Goal: Obtain resource: Download file/media

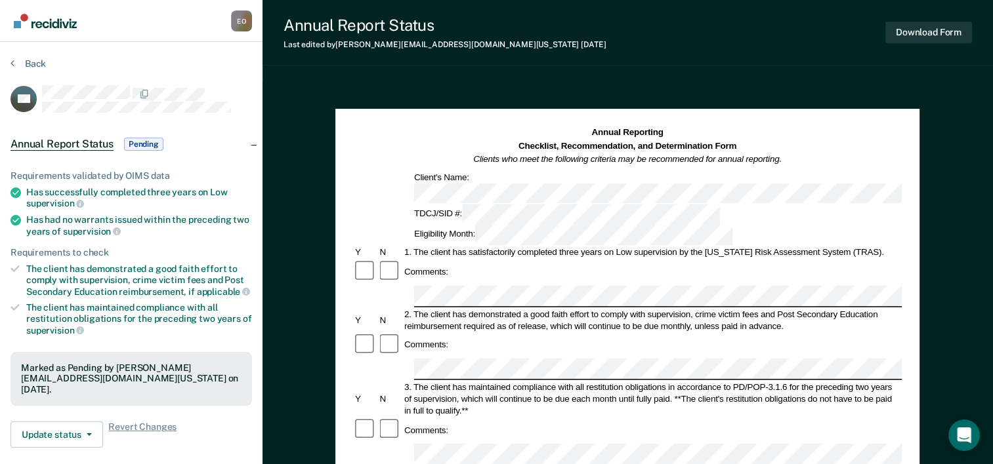
click at [136, 140] on span "Pending" at bounding box center [143, 144] width 39 height 13
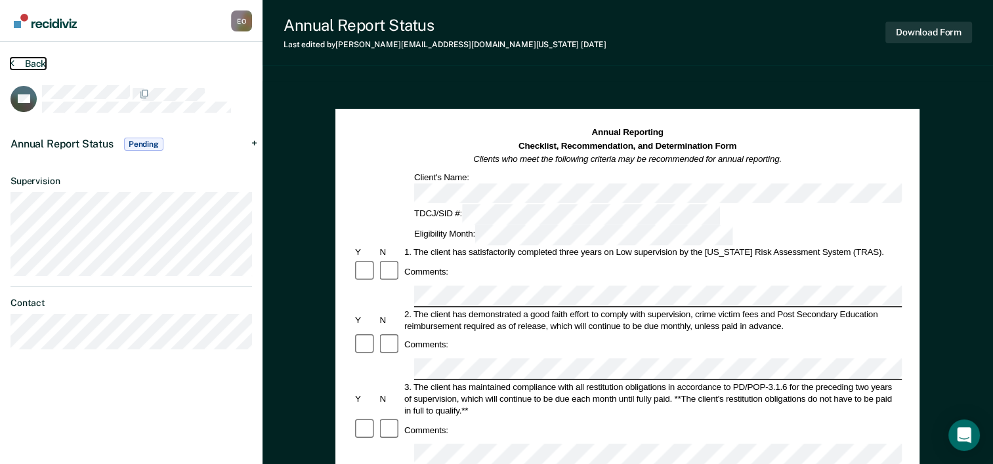
click at [16, 62] on button "Back" at bounding box center [27, 64] width 35 height 12
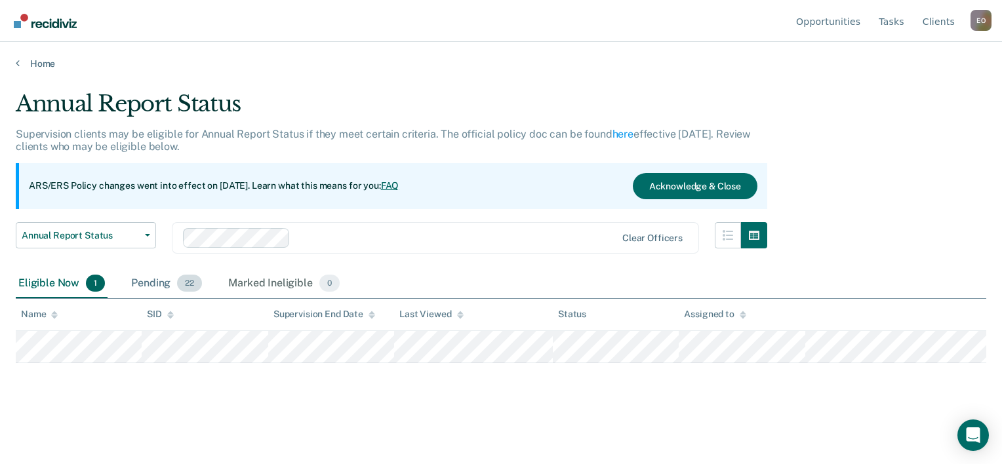
click at [156, 281] on div "Pending 22" at bounding box center [167, 284] width 76 height 29
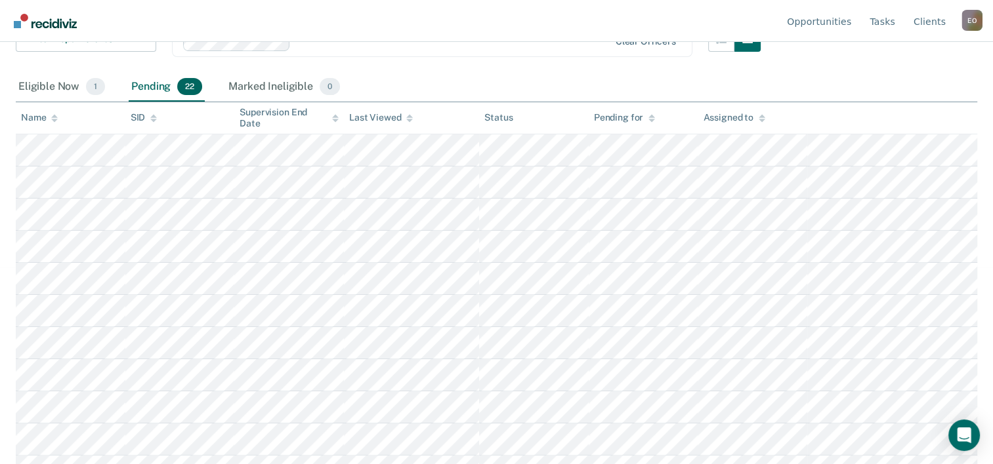
scroll to position [572, 0]
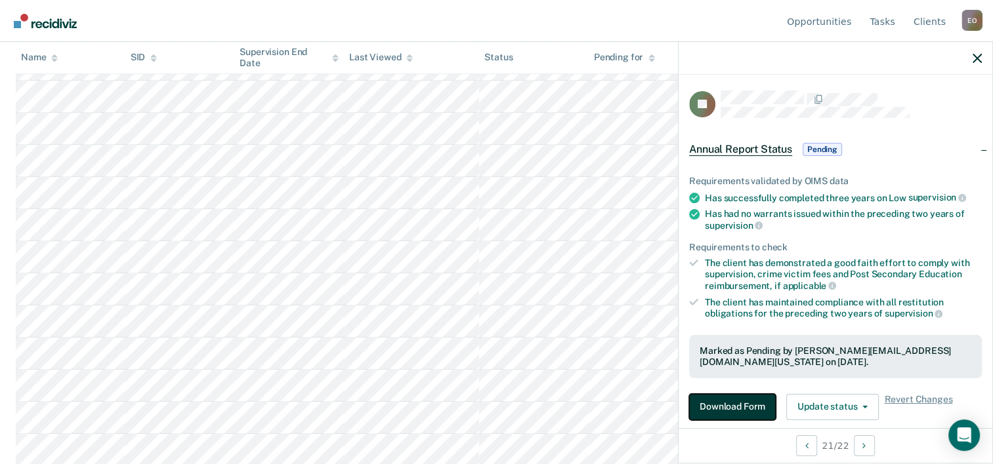
click at [718, 409] on button "Download Form" at bounding box center [732, 407] width 87 height 26
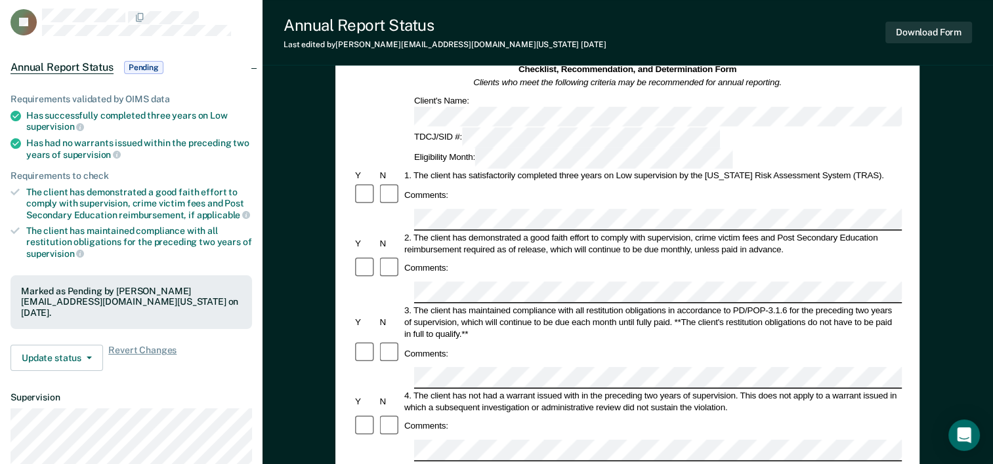
scroll to position [48, 0]
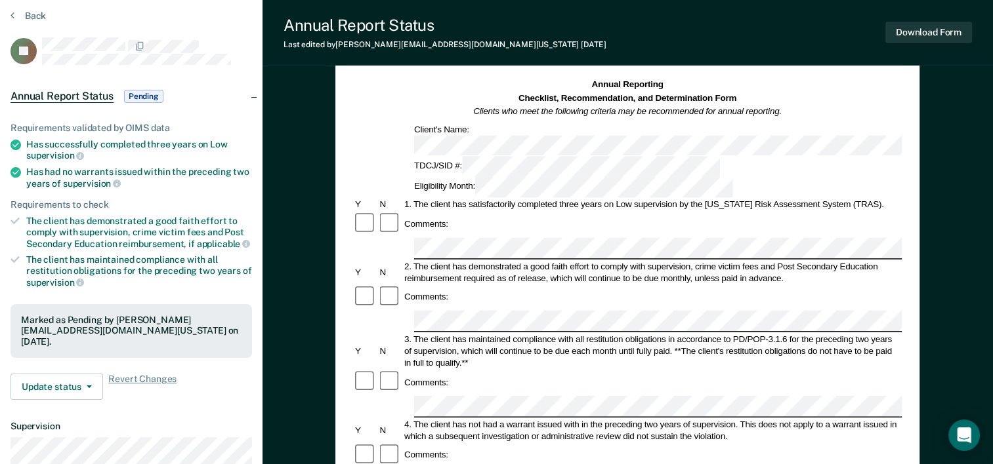
drag, startPoint x: 565, startPoint y: 19, endPoint x: 585, endPoint y: 64, distance: 48.8
click at [585, 64] on div "Annual Report Status Last edited by Evans.Okengo@tdcj.texas.gov 4 days ago Down…" at bounding box center [627, 33] width 730 height 66
drag, startPoint x: 813, startPoint y: 30, endPoint x: 824, endPoint y: 58, distance: 30.7
click at [824, 58] on div "Annual Report Status Last edited by Evans.Okengo@tdcj.texas.gov 4 days ago Down…" at bounding box center [627, 33] width 730 height 66
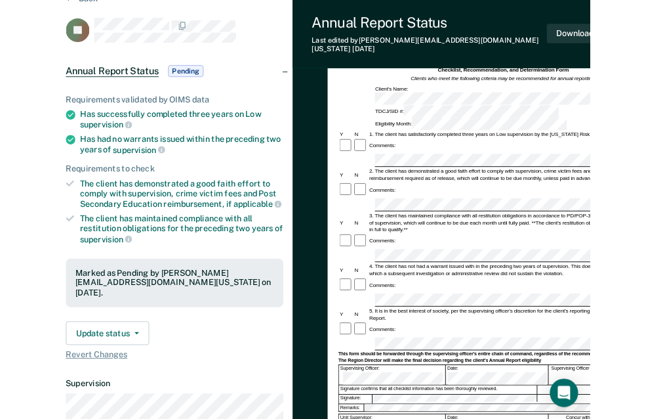
scroll to position [0, 0]
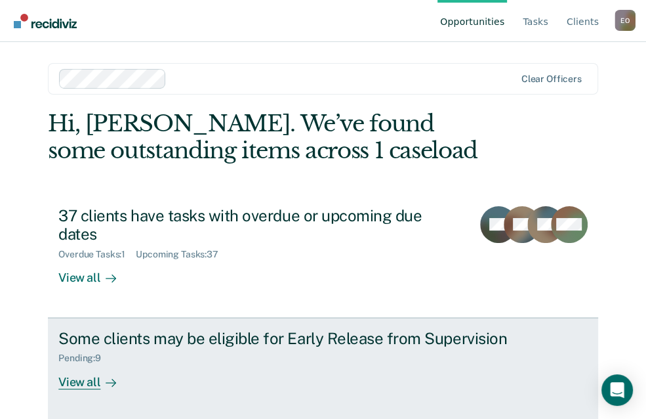
click at [72, 368] on div "View all" at bounding box center [94, 376] width 73 height 26
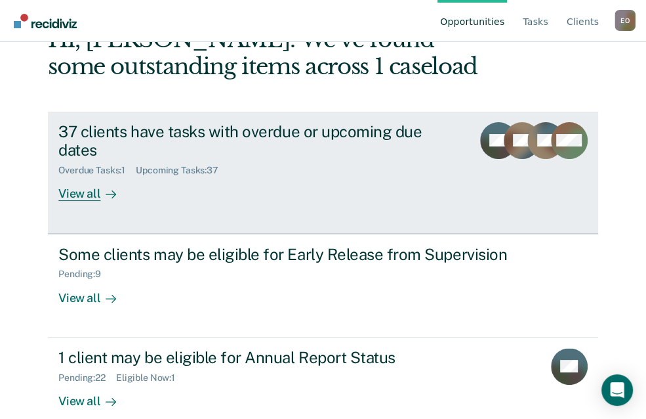
scroll to position [87, 0]
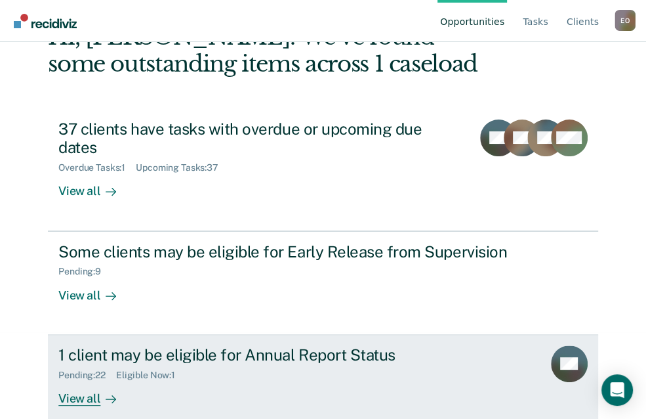
click at [73, 369] on div "Pending : 22" at bounding box center [87, 374] width 58 height 11
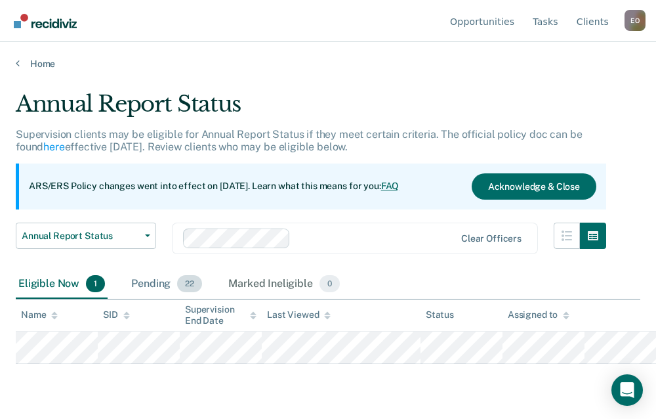
click at [192, 289] on span "22" at bounding box center [189, 283] width 25 height 17
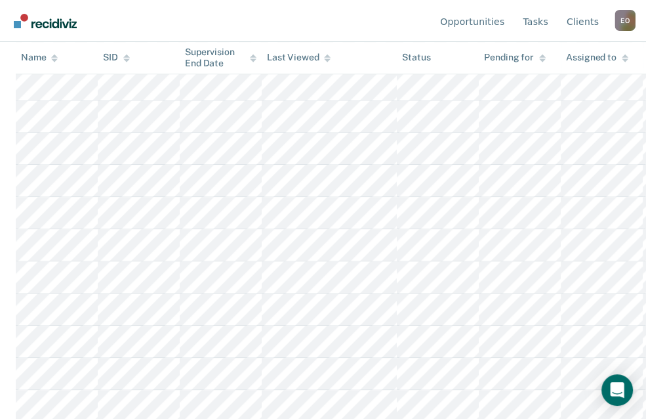
scroll to position [619, 0]
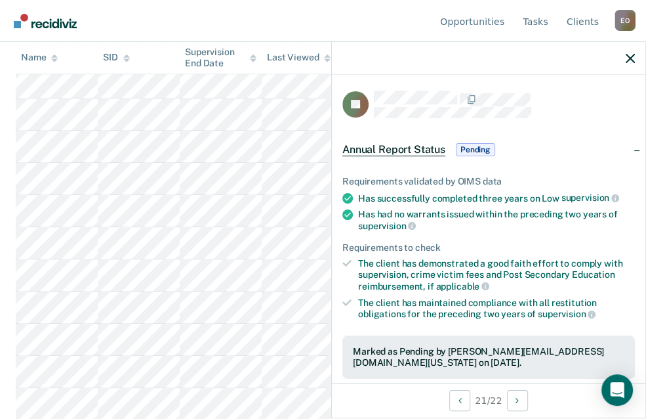
drag, startPoint x: 396, startPoint y: 64, endPoint x: 354, endPoint y: 72, distance: 42.2
click at [354, 72] on div at bounding box center [489, 58] width 314 height 33
drag, startPoint x: 470, startPoint y: 62, endPoint x: 447, endPoint y: 70, distance: 24.5
click at [447, 70] on div at bounding box center [489, 58] width 314 height 33
drag, startPoint x: 585, startPoint y: 48, endPoint x: 549, endPoint y: 60, distance: 38.2
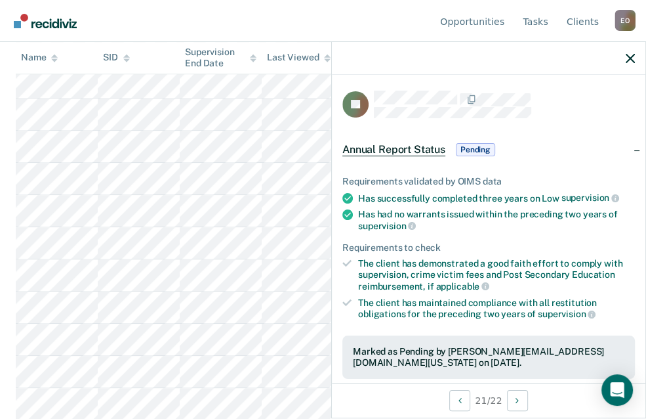
click at [549, 60] on div at bounding box center [489, 58] width 314 height 33
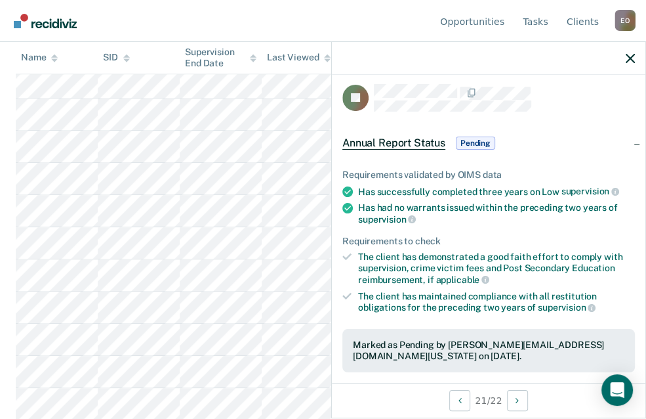
scroll to position [0, 0]
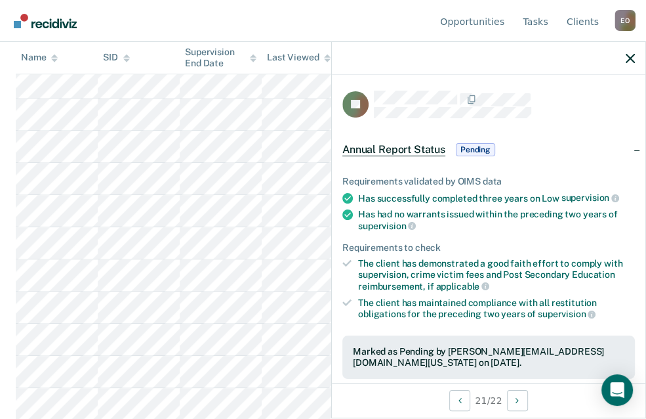
click at [471, 148] on span "Pending" at bounding box center [475, 149] width 39 height 13
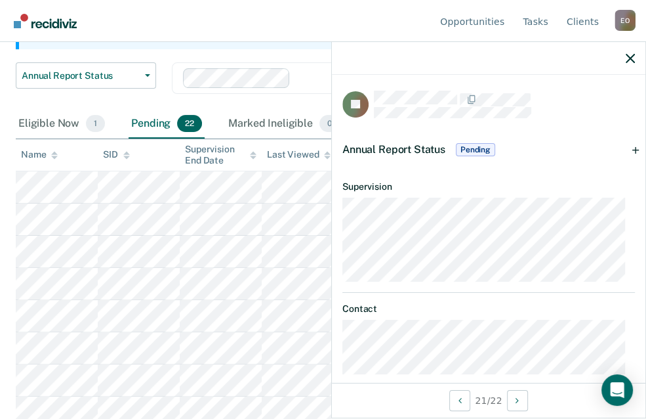
scroll to position [159, 0]
drag, startPoint x: 481, startPoint y: 54, endPoint x: 447, endPoint y: 60, distance: 35.2
click at [447, 60] on div at bounding box center [489, 58] width 314 height 33
drag, startPoint x: 464, startPoint y: 80, endPoint x: 442, endPoint y: 80, distance: 22.3
click at [442, 80] on div "CI Annual Report Status Pending Requirements validated by OIMS data Has success…" at bounding box center [489, 229] width 314 height 308
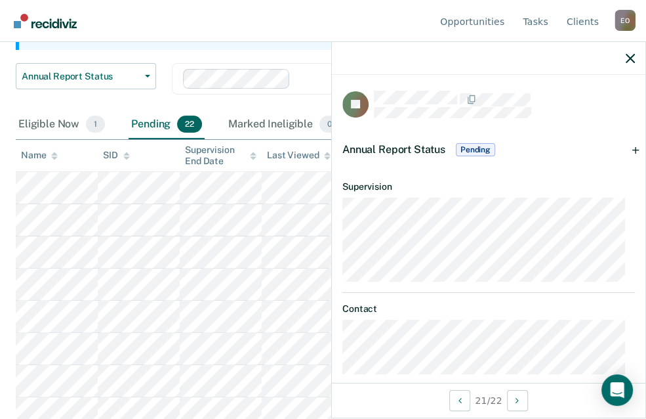
drag, startPoint x: 442, startPoint y: 80, endPoint x: 592, endPoint y: 106, distance: 151.7
click at [592, 106] on div at bounding box center [504, 105] width 261 height 28
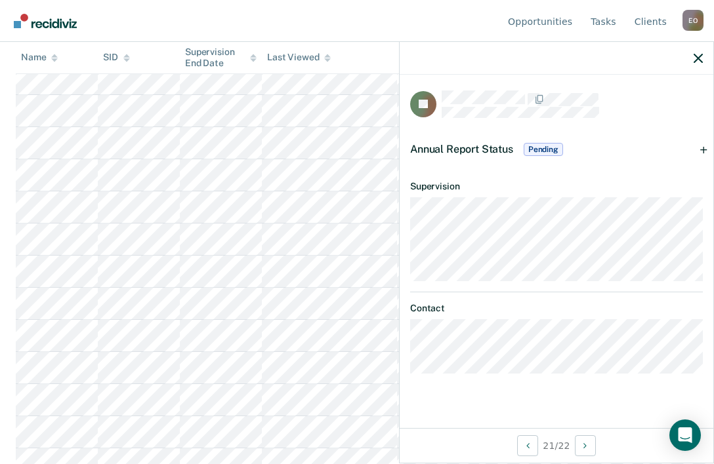
scroll to position [262, 0]
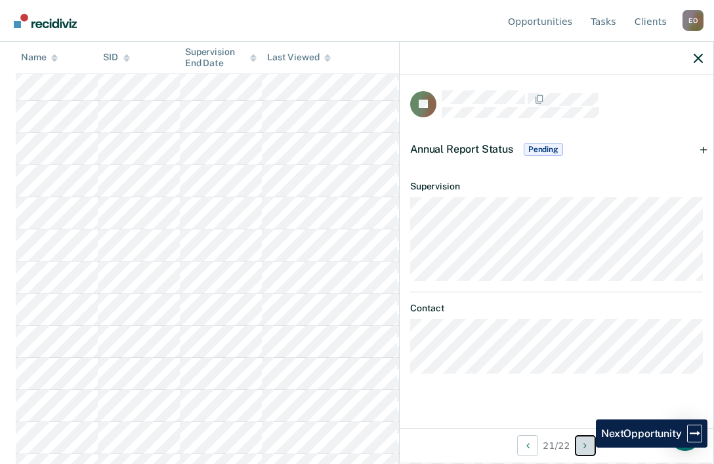
click at [586, 418] on icon "Next Opportunity" at bounding box center [584, 445] width 3 height 9
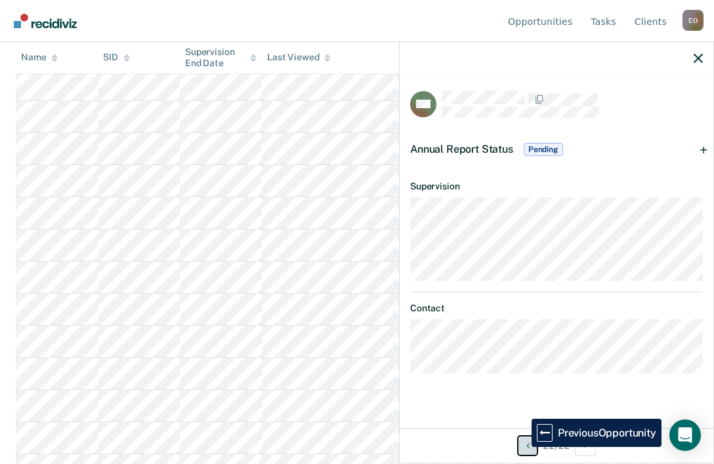
click at [522, 418] on button "Previous Opportunity" at bounding box center [527, 446] width 21 height 21
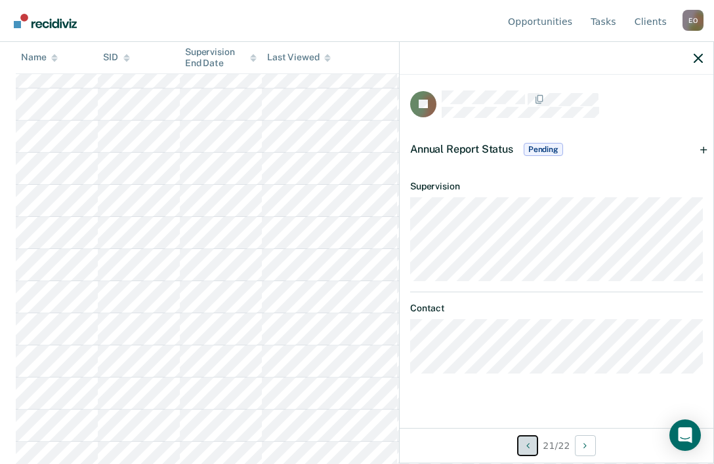
scroll to position [328, 0]
drag, startPoint x: 563, startPoint y: 58, endPoint x: 530, endPoint y: 58, distance: 33.5
click at [530, 58] on div at bounding box center [556, 58] width 314 height 33
click at [604, 18] on link "Tasks" at bounding box center [603, 21] width 31 height 42
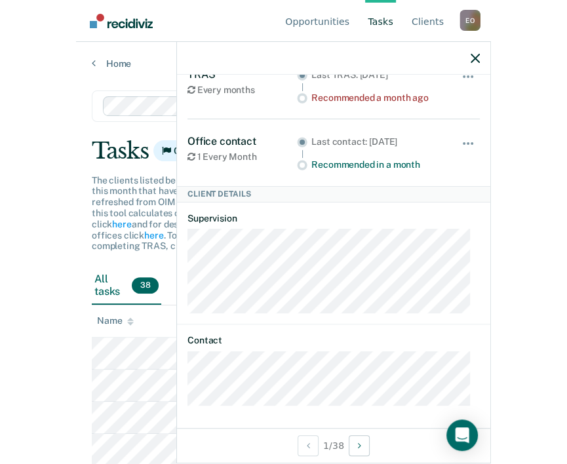
scroll to position [92, 0]
